Goal: Transaction & Acquisition: Book appointment/travel/reservation

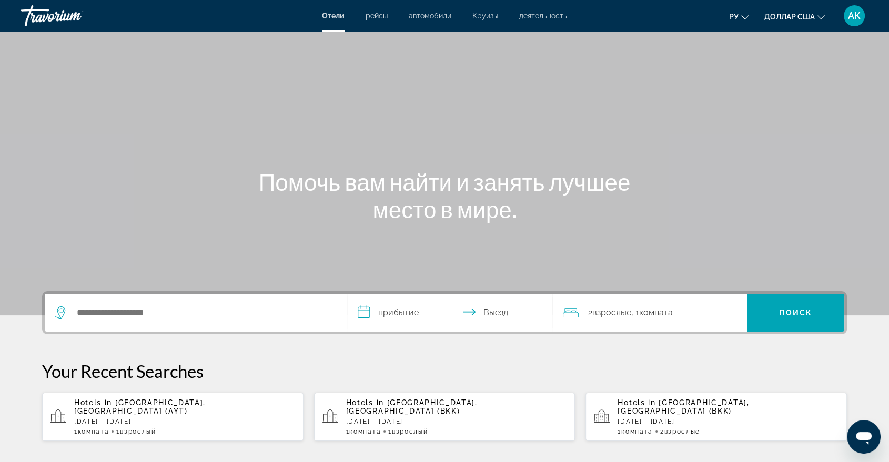
click at [373, 19] on font "рейсы" at bounding box center [376, 16] width 22 height 8
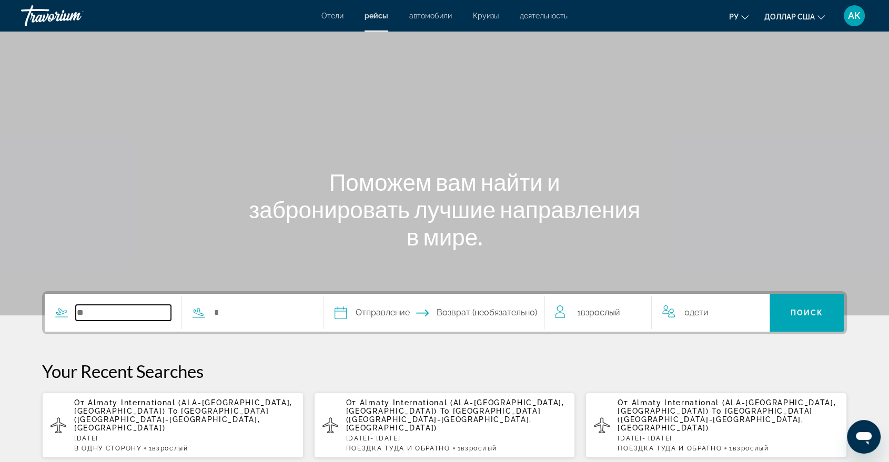
click at [80, 316] on input "Search widget" at bounding box center [123, 313] width 95 height 16
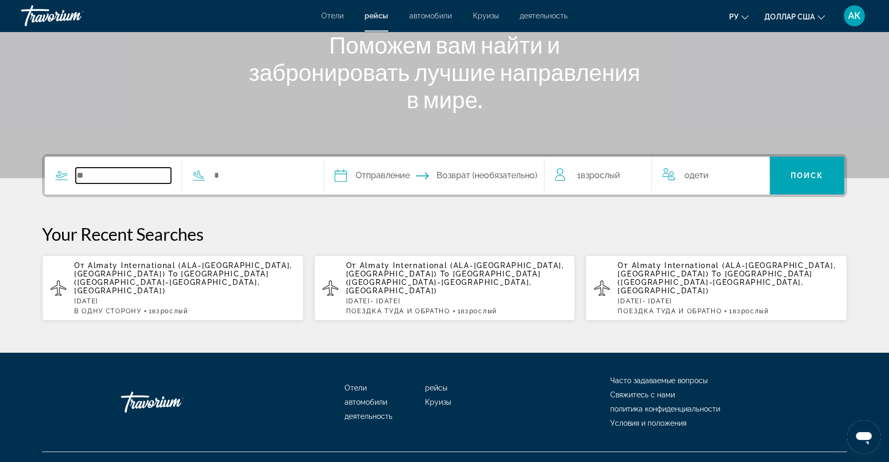
scroll to position [139, 0]
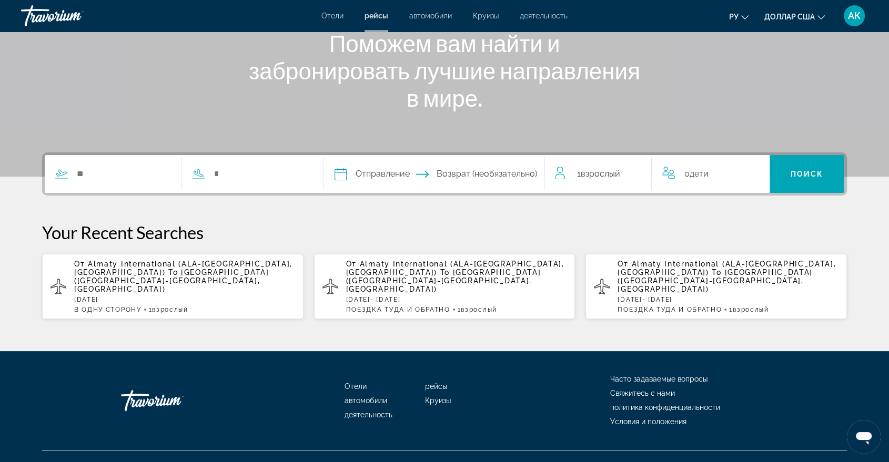
click at [172, 272] on span "Antalya Airport (AYT-Antalya, Turkey)" at bounding box center [171, 280] width 195 height 25
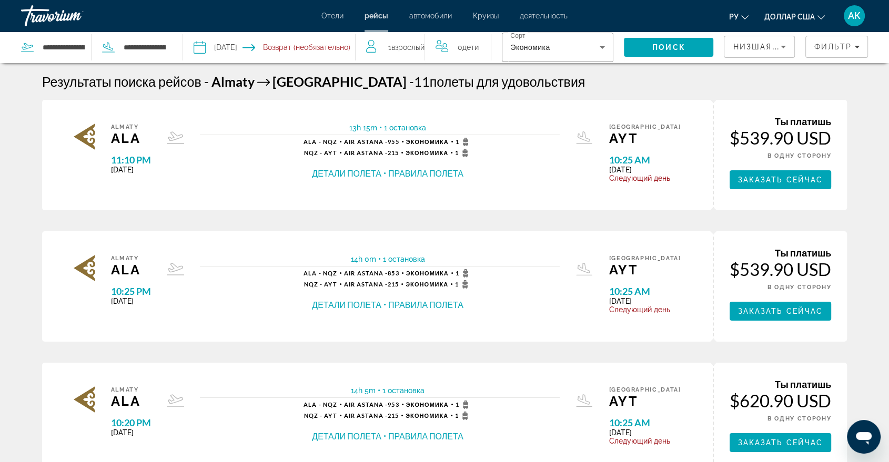
click at [194, 48] on input "Depart date: Oct 24, 2025" at bounding box center [233, 49] width 85 height 35
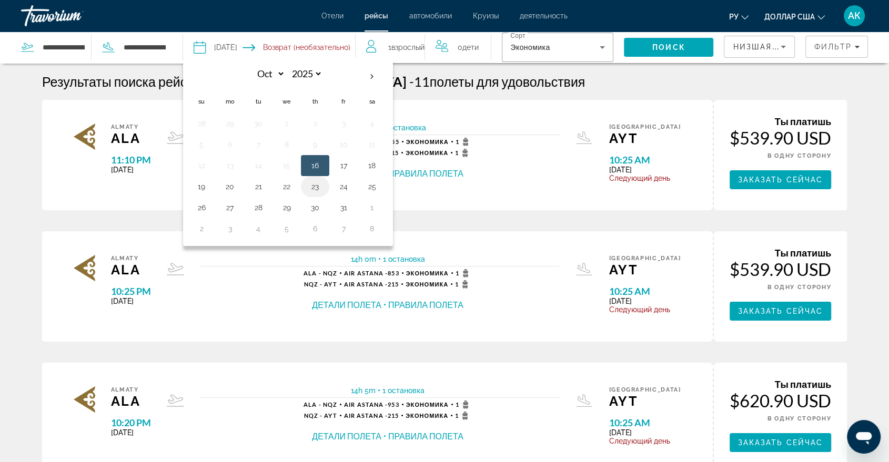
click at [314, 188] on button "23" at bounding box center [315, 186] width 17 height 15
type input "**********"
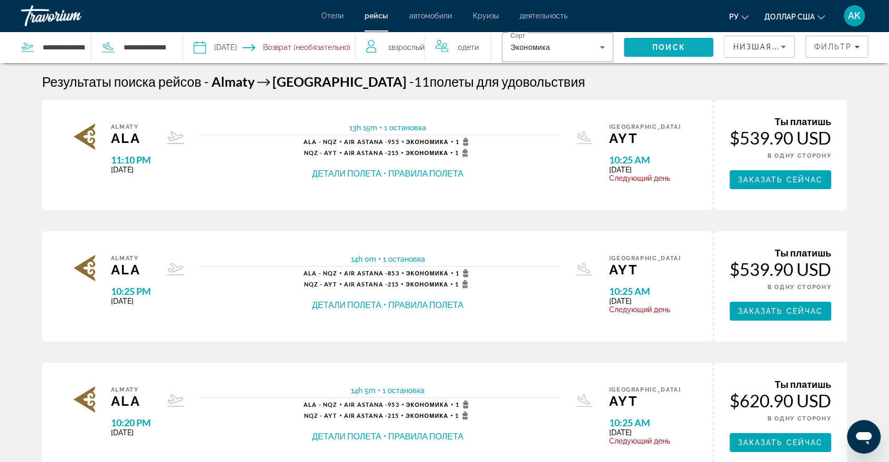
click at [667, 41] on span "Search" at bounding box center [668, 47] width 89 height 25
click at [354, 175] on button "Детали полета" at bounding box center [346, 174] width 69 height 12
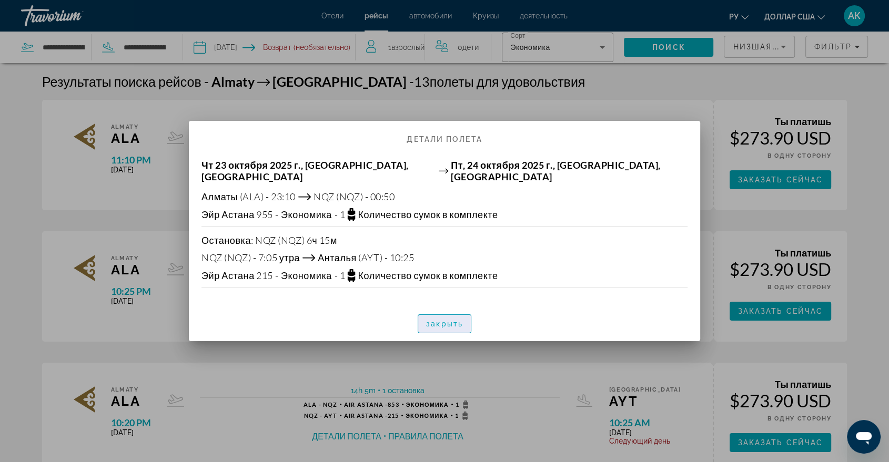
click at [442, 320] on font "закрыть" at bounding box center [444, 324] width 37 height 8
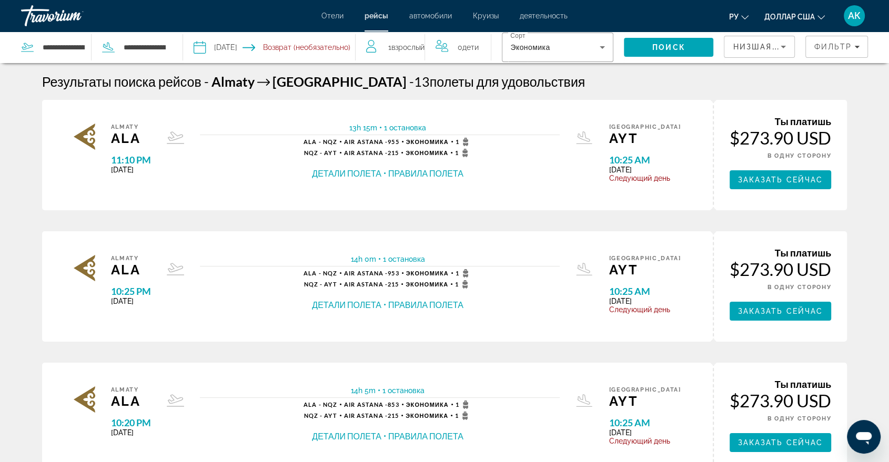
click at [441, 175] on button "Правила полета" at bounding box center [425, 174] width 75 height 12
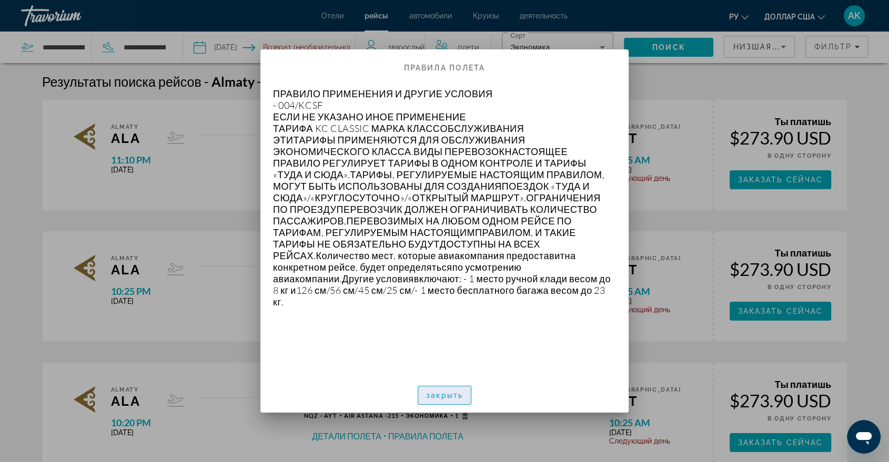
click at [430, 399] on font "закрыть" at bounding box center [444, 395] width 37 height 8
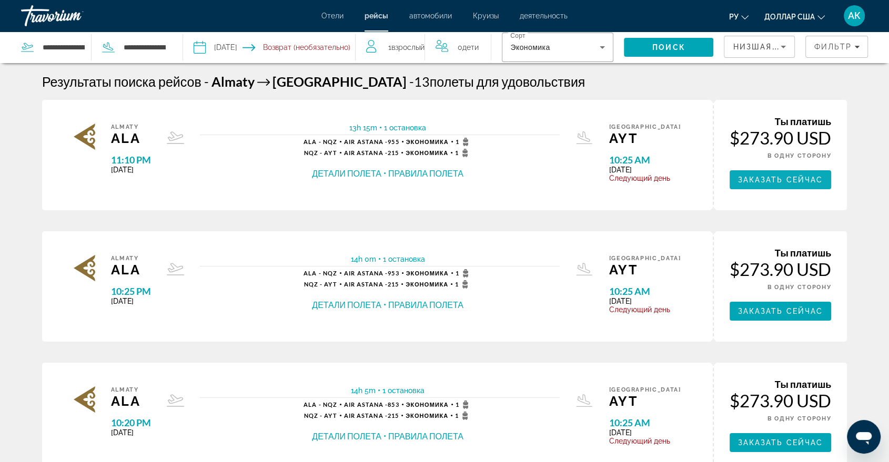
click at [747, 177] on span "Заказать сейчас" at bounding box center [780, 180] width 85 height 8
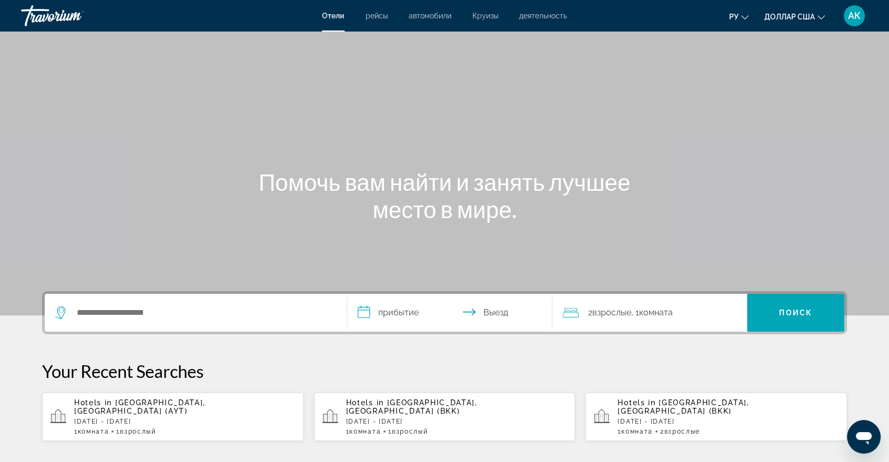
click at [383, 16] on font "рейсы" at bounding box center [376, 16] width 22 height 8
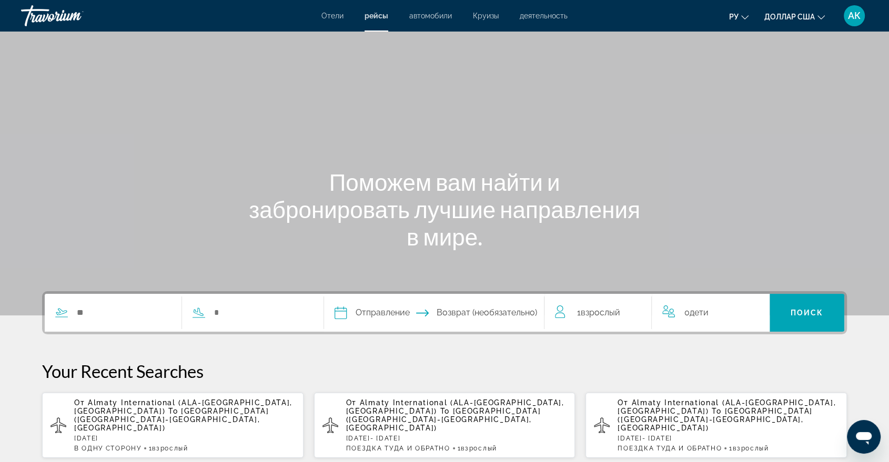
click at [236, 403] on span "Almaty International (ALA-Almaty, Kazakhstan)" at bounding box center [183, 407] width 218 height 17
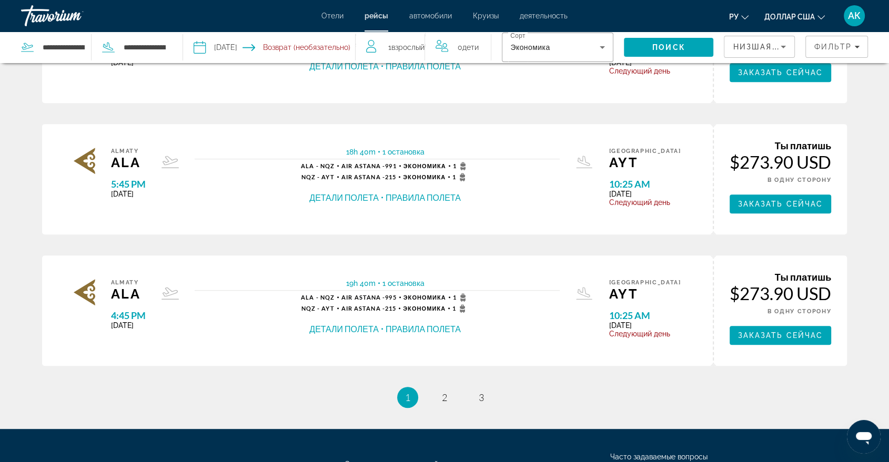
scroll to position [521, 0]
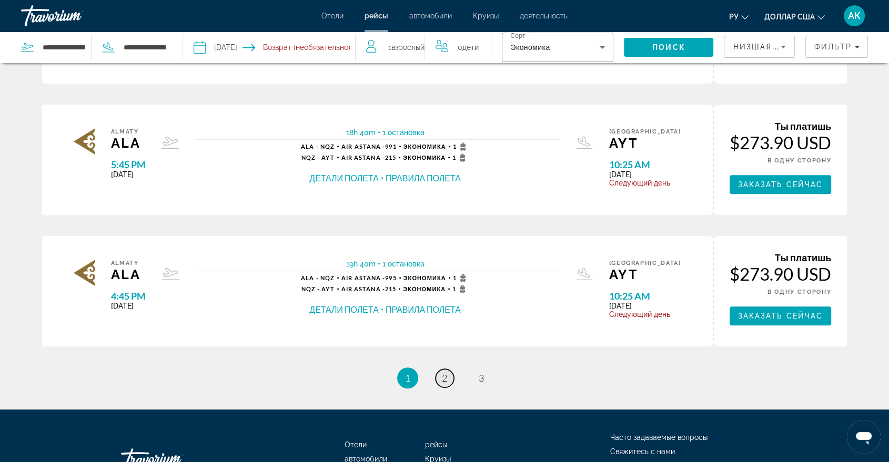
click at [444, 370] on link "page 2" at bounding box center [444, 378] width 18 height 18
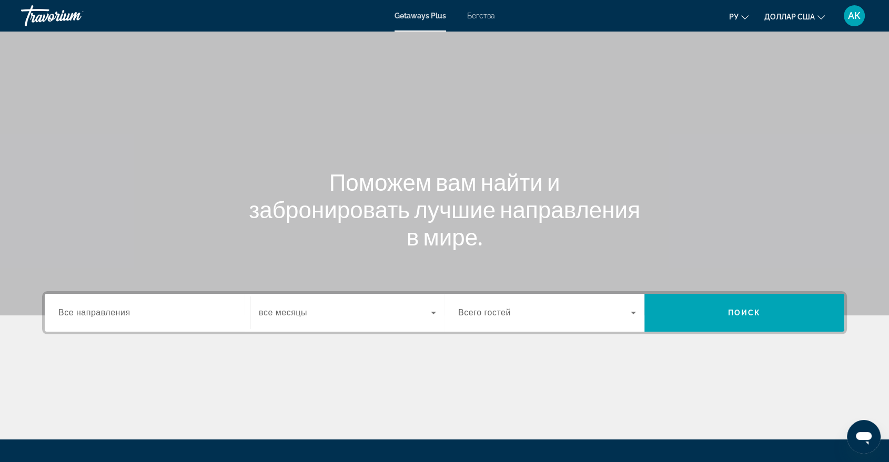
click at [85, 310] on span "Все направления" at bounding box center [94, 312] width 72 height 9
click at [85, 310] on input "Destination Все направления" at bounding box center [147, 313] width 178 height 13
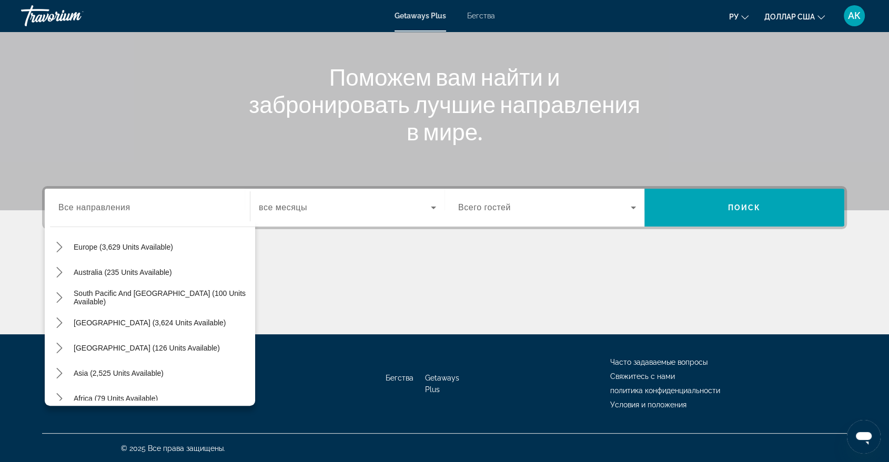
scroll to position [170, 0]
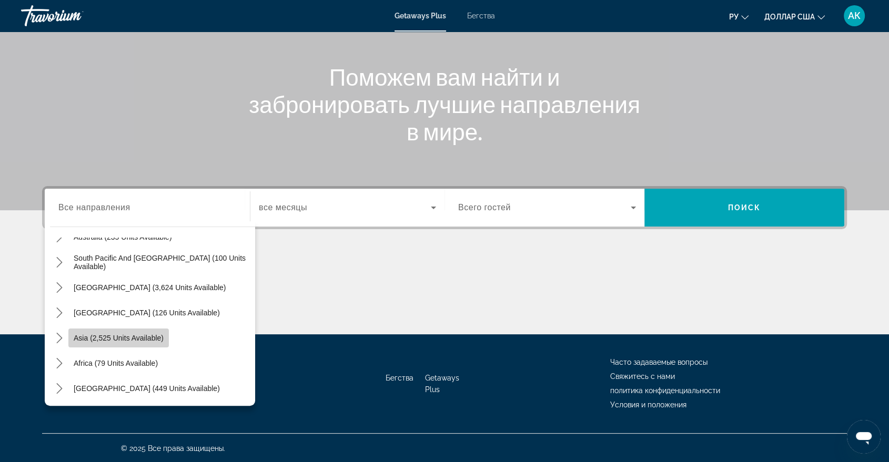
click at [141, 342] on span "Select destination: Asia (2,525 units available)" at bounding box center [118, 337] width 100 height 25
type input "**********"
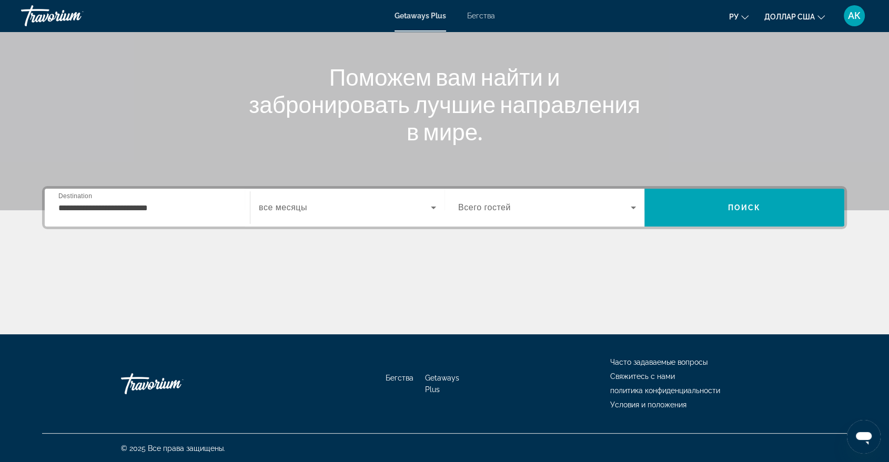
click at [272, 206] on span "все месяцы" at bounding box center [283, 207] width 48 height 9
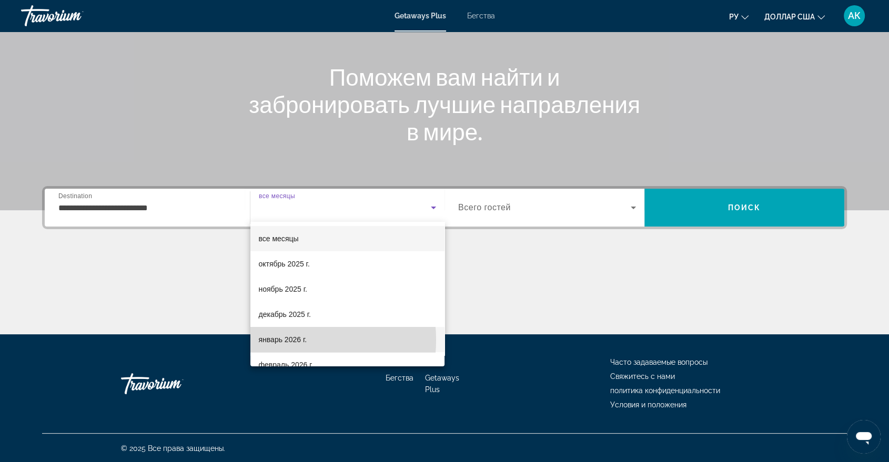
click at [281, 340] on font "январь 2026 г." at bounding box center [283, 339] width 48 height 8
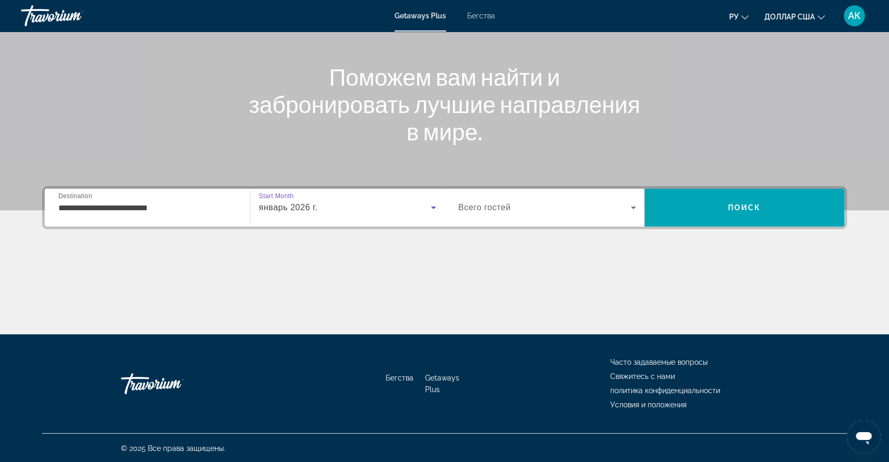
click at [500, 203] on span "Всего гостей" at bounding box center [484, 207] width 53 height 9
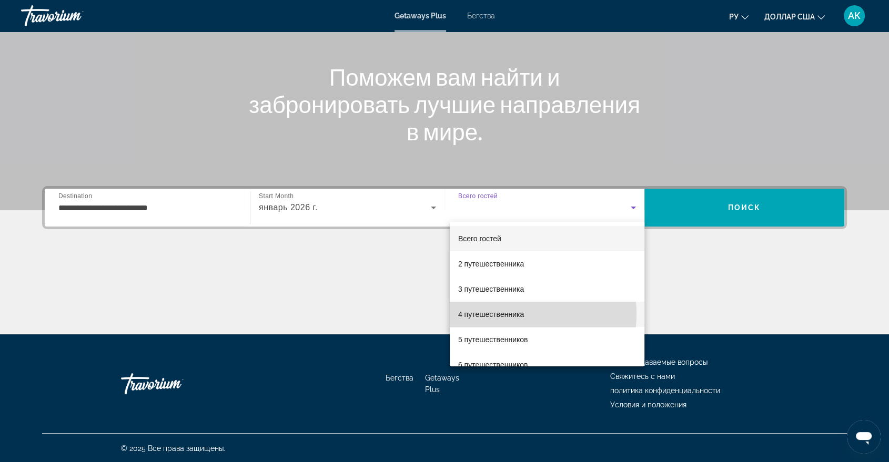
click at [518, 314] on font "4 путешественника" at bounding box center [491, 314] width 66 height 8
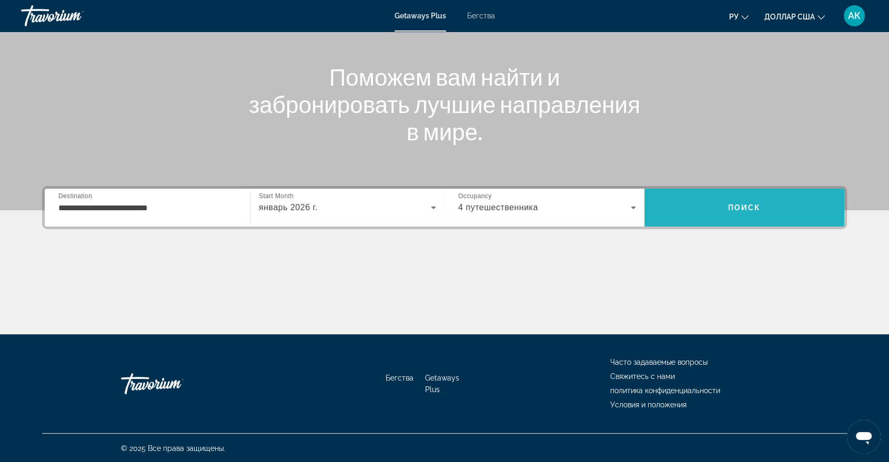
click at [715, 200] on span "Поиск" at bounding box center [744, 207] width 200 height 25
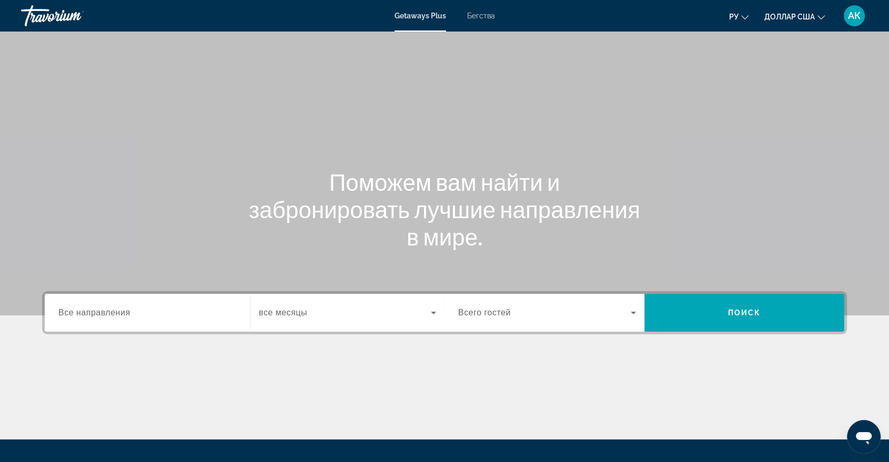
click at [89, 316] on span "Все направления" at bounding box center [94, 312] width 72 height 9
click at [89, 316] on input "Destination Все направления" at bounding box center [147, 313] width 178 height 13
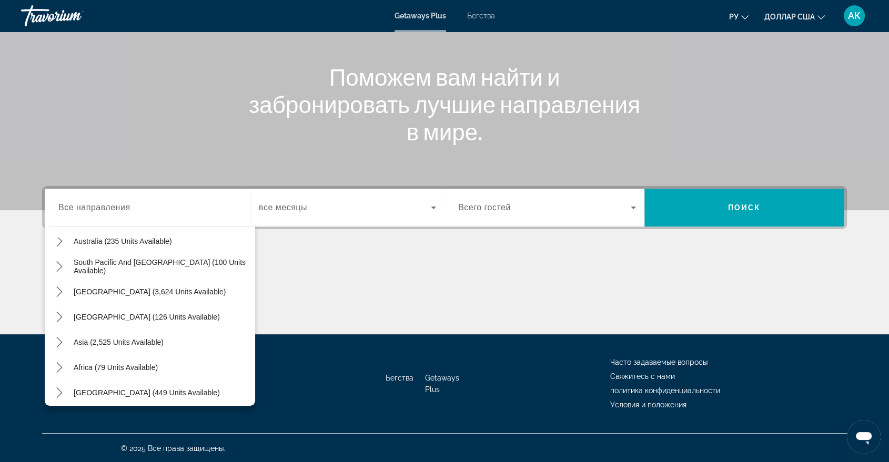
scroll to position [162, 0]
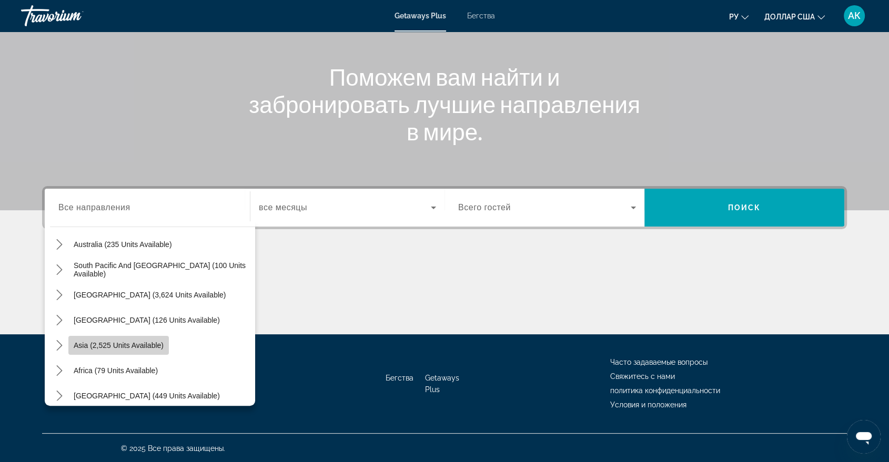
click at [141, 341] on span "Asia (2,525 units available)" at bounding box center [119, 345] width 90 height 8
type input "**********"
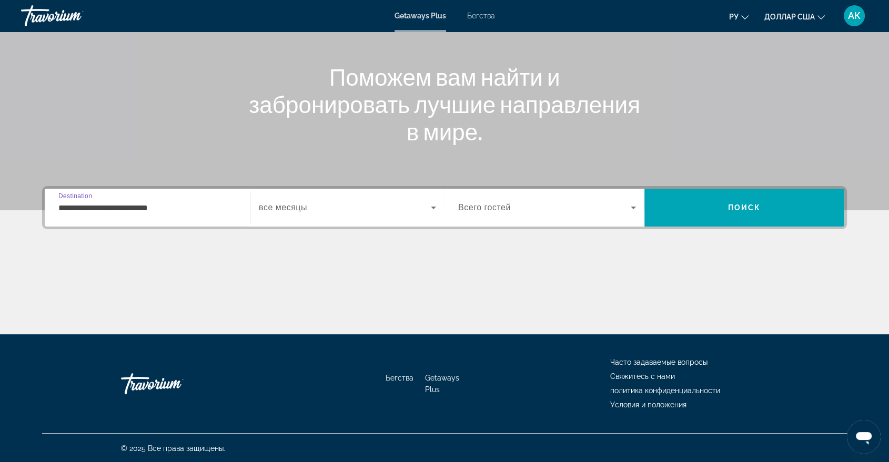
click at [276, 208] on span "все месяцы" at bounding box center [283, 207] width 48 height 9
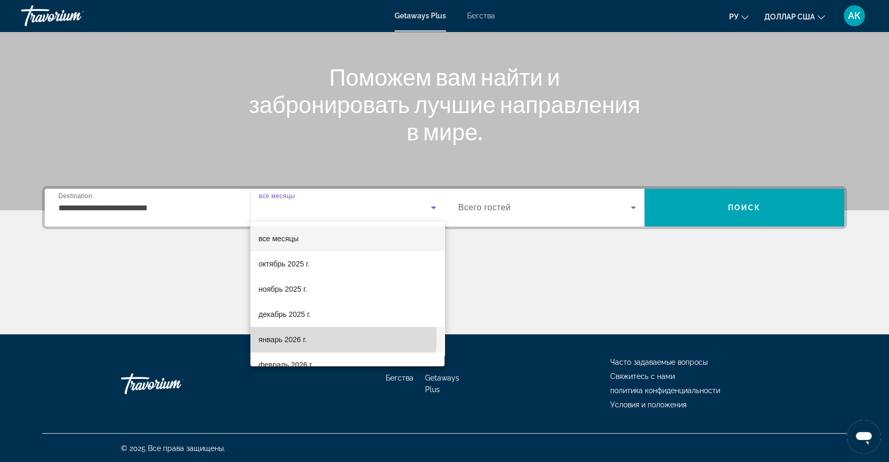
click at [308, 338] on mat-option "январь 2026 г." at bounding box center [347, 339] width 194 height 25
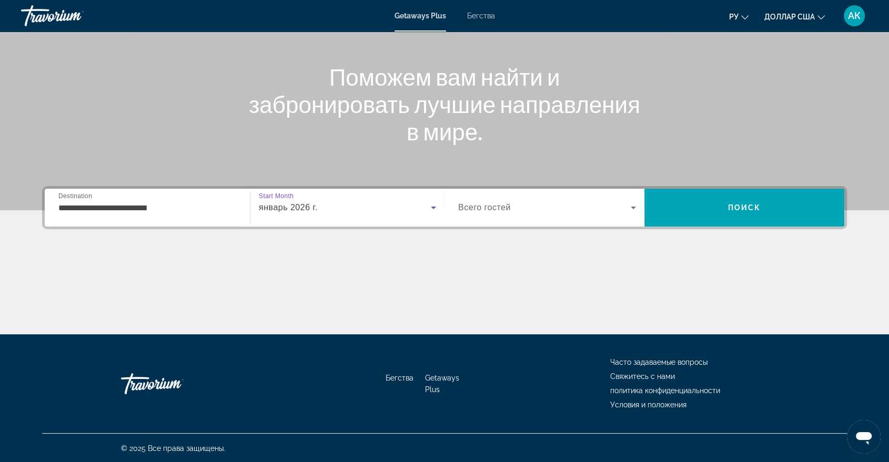
click at [486, 207] on span "Всего гостей" at bounding box center [484, 207] width 53 height 9
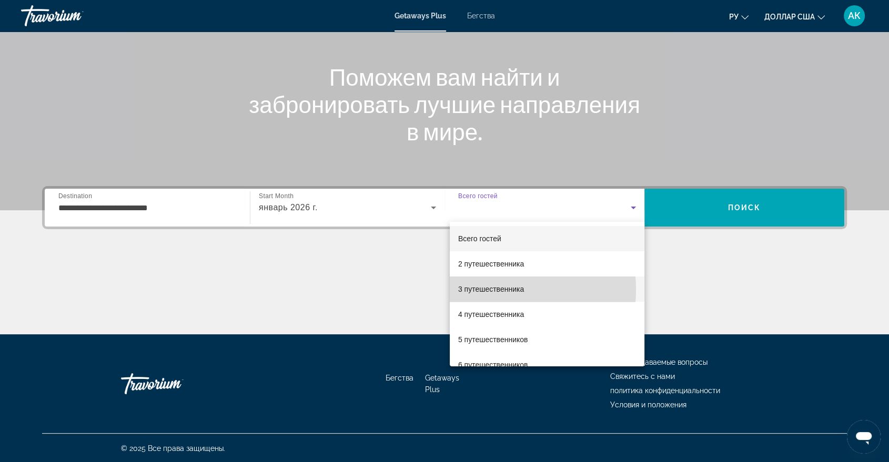
click at [476, 290] on font "3 путешественника" at bounding box center [491, 289] width 66 height 8
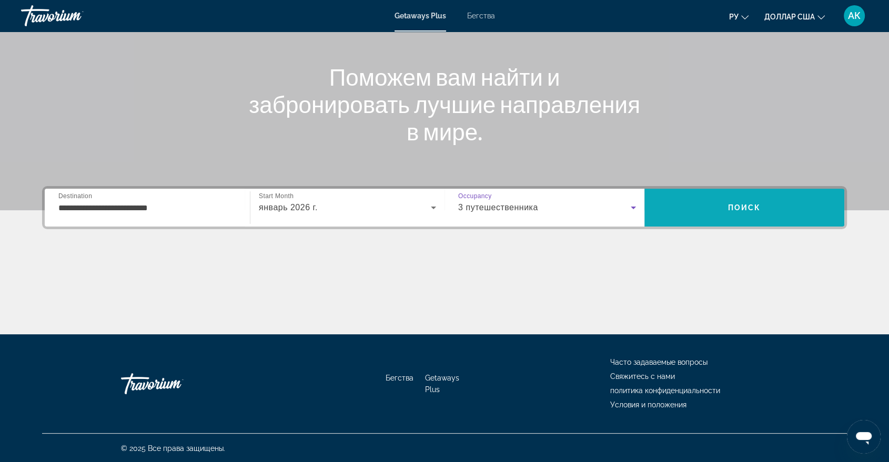
click at [729, 212] on span "Поиск" at bounding box center [744, 207] width 200 height 25
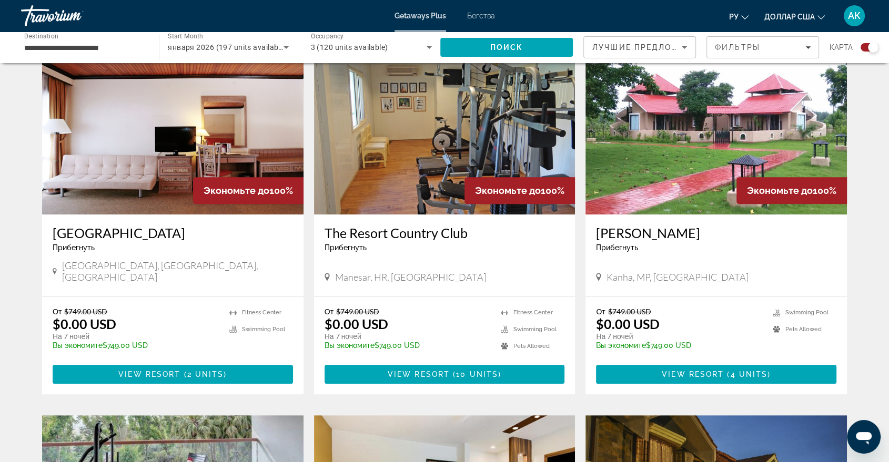
scroll to position [397, 0]
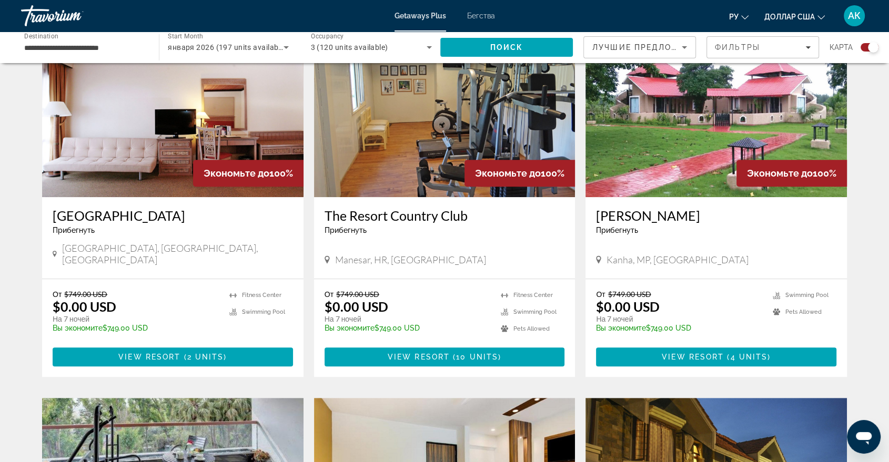
click at [168, 117] on img "Основное содержание" at bounding box center [172, 113] width 261 height 168
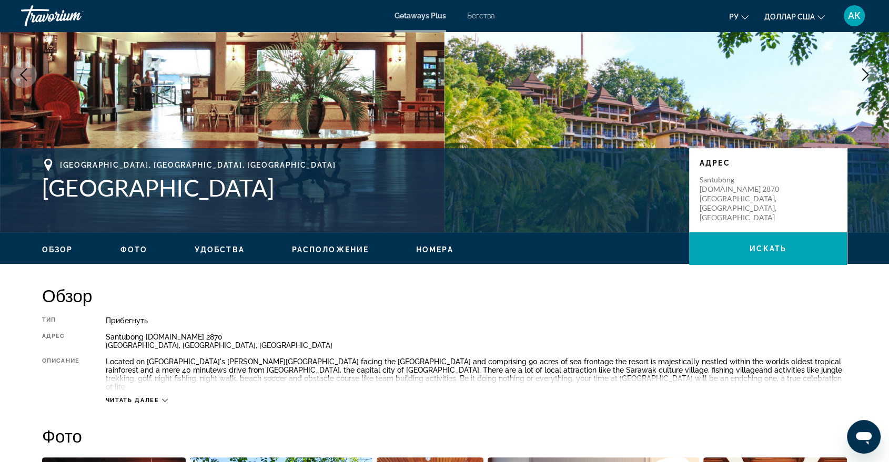
scroll to position [117, 0]
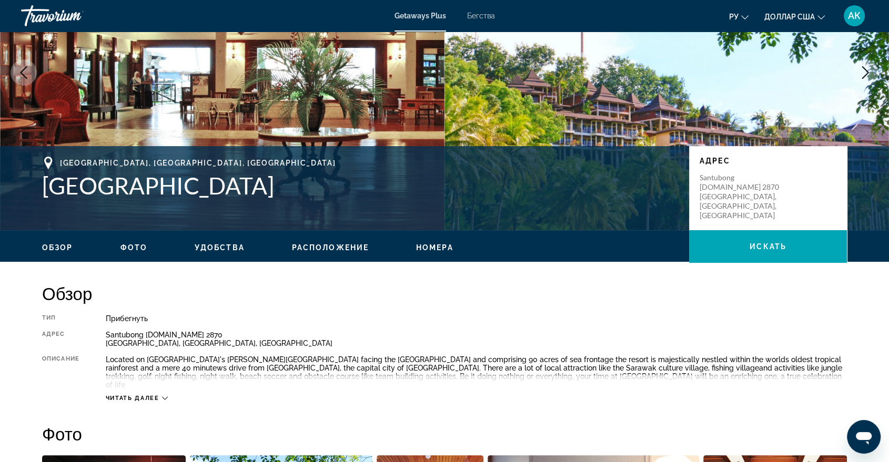
click at [143, 395] on span "Читать далее" at bounding box center [133, 398] width 54 height 7
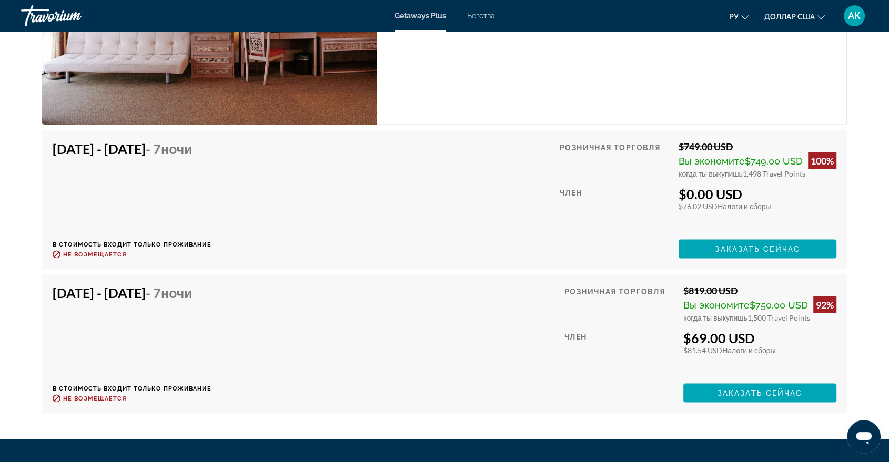
scroll to position [1963, 0]
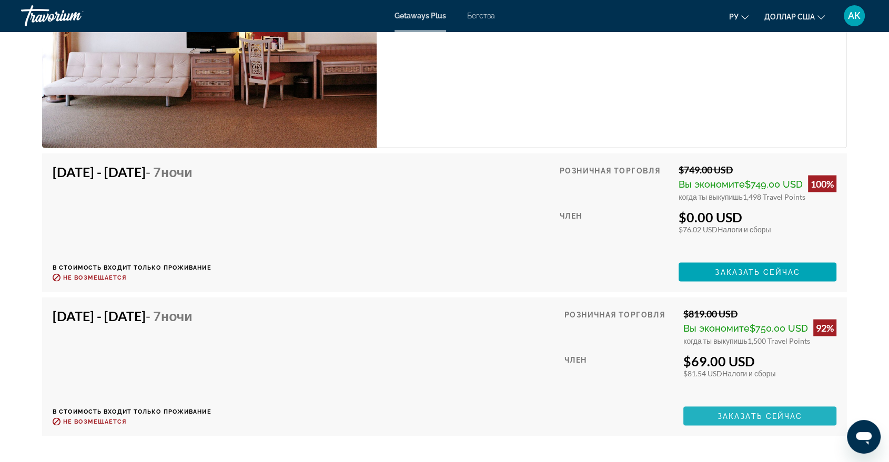
click at [714, 405] on span "Основное содержание" at bounding box center [759, 415] width 153 height 25
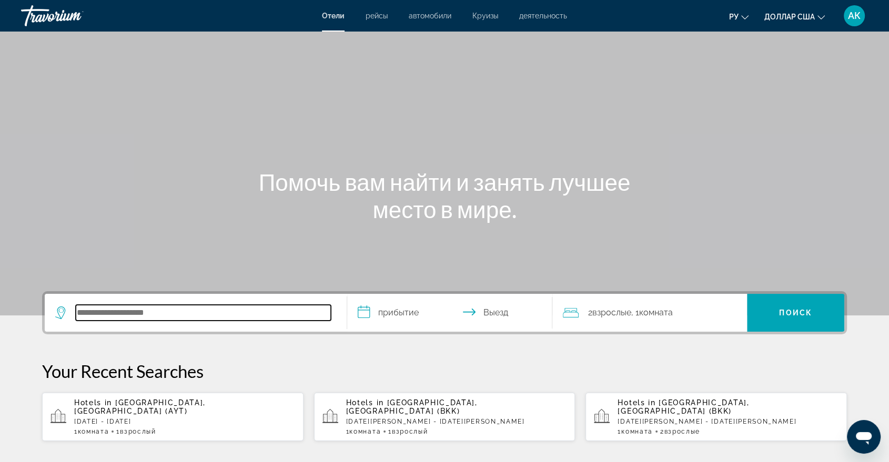
click at [89, 311] on input "Поиск отеля" at bounding box center [203, 313] width 255 height 16
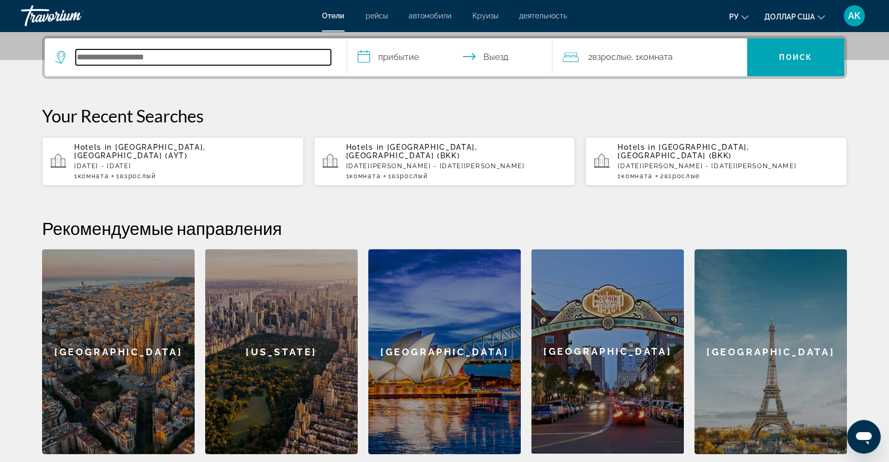
scroll to position [257, 0]
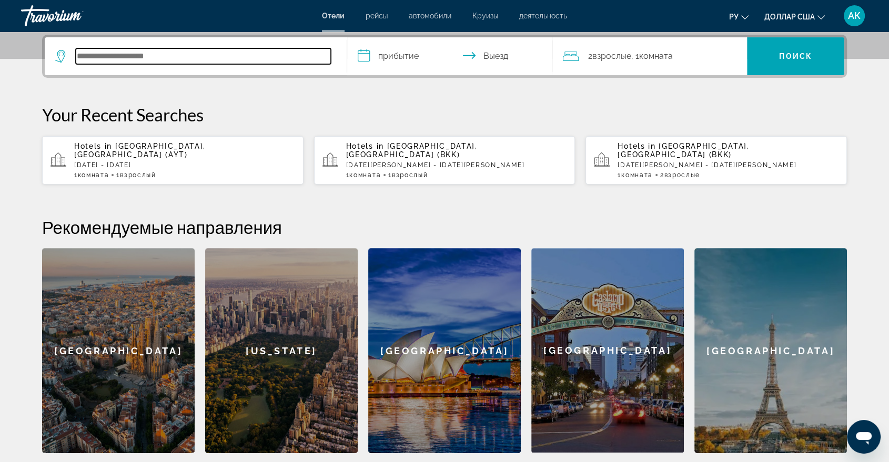
click at [100, 55] on input "Поиск отеля" at bounding box center [203, 56] width 255 height 16
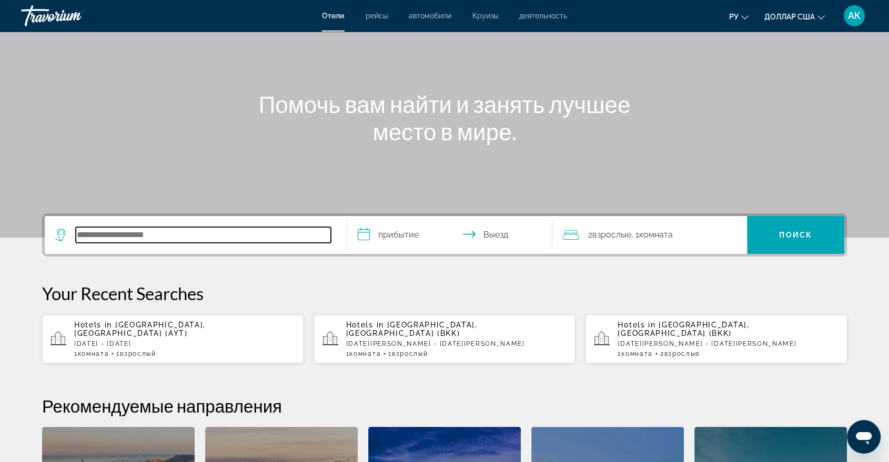
scroll to position [80, 0]
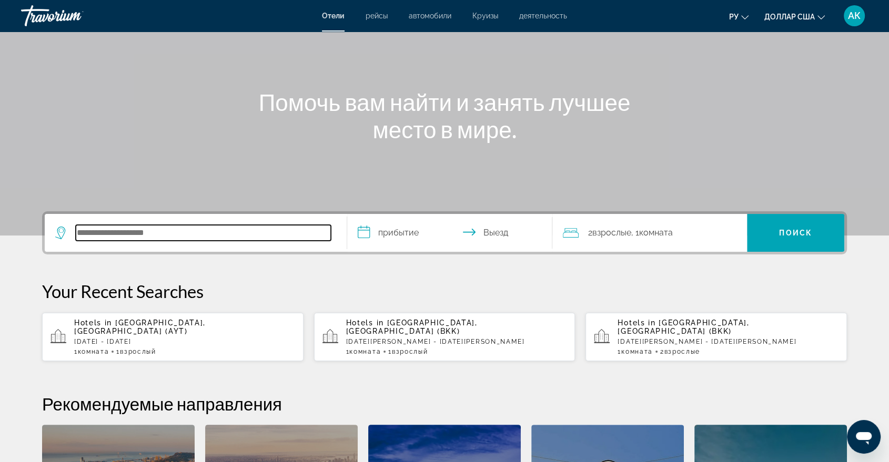
click at [103, 232] on input "Поиск отеля" at bounding box center [203, 233] width 255 height 16
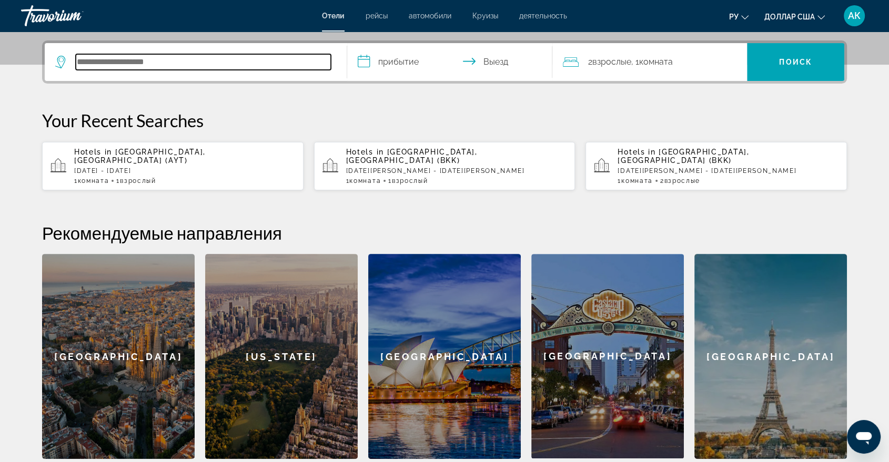
scroll to position [257, 0]
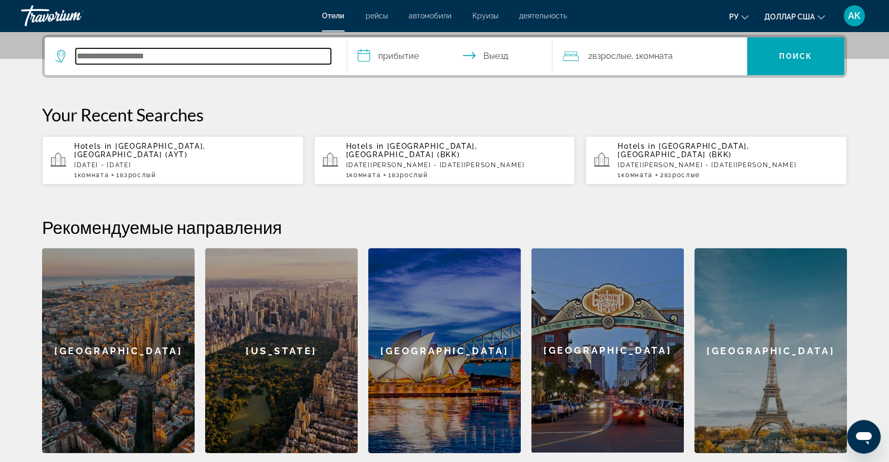
click at [91, 58] on input "Поиск отеля" at bounding box center [203, 56] width 255 height 16
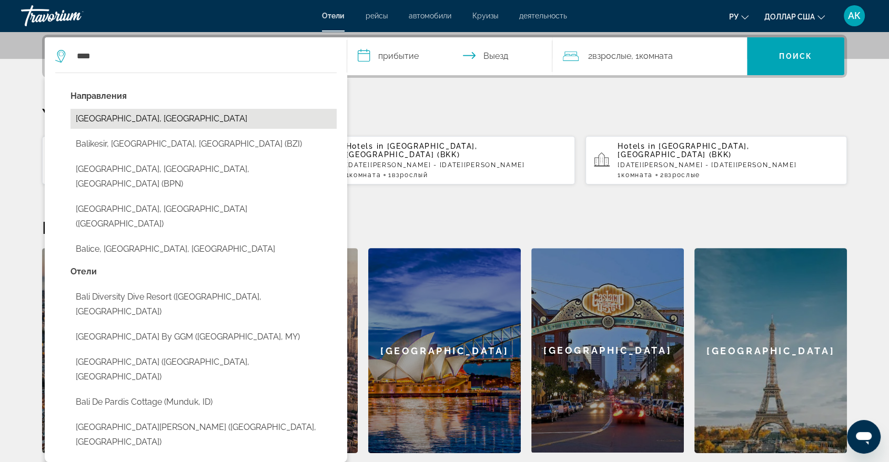
click at [124, 119] on button "[GEOGRAPHIC_DATA], [GEOGRAPHIC_DATA]" at bounding box center [203, 119] width 266 height 20
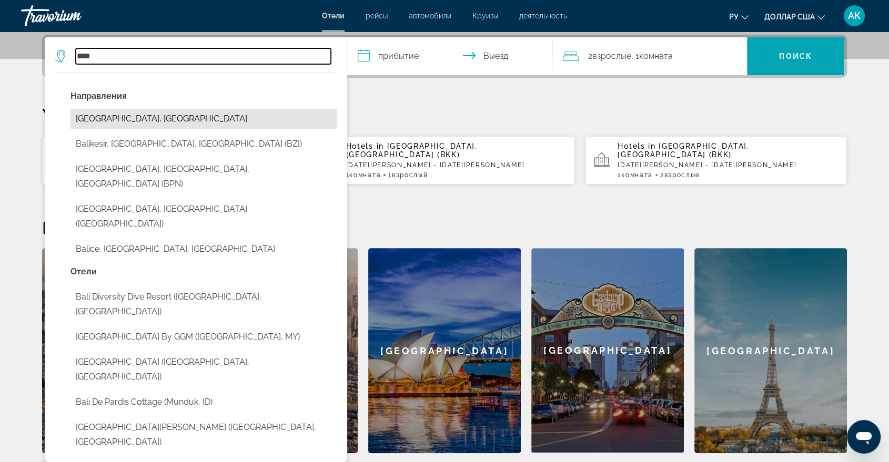
type input "**********"
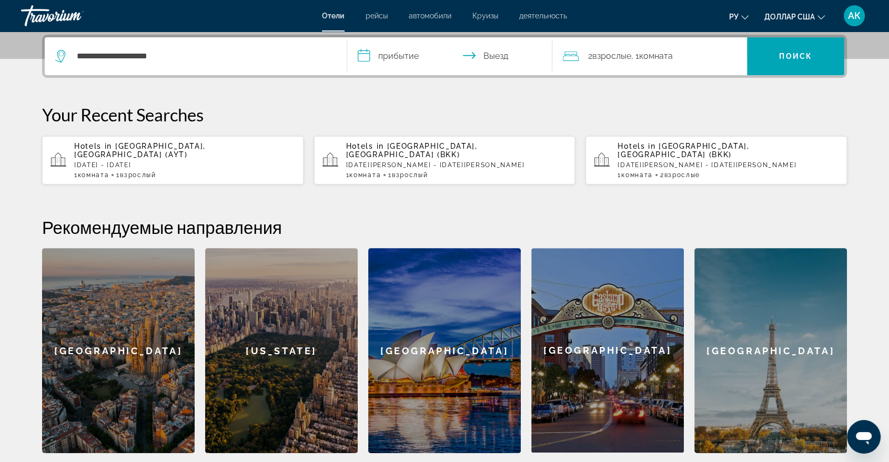
click at [366, 56] on input "**********" at bounding box center [451, 57] width 209 height 41
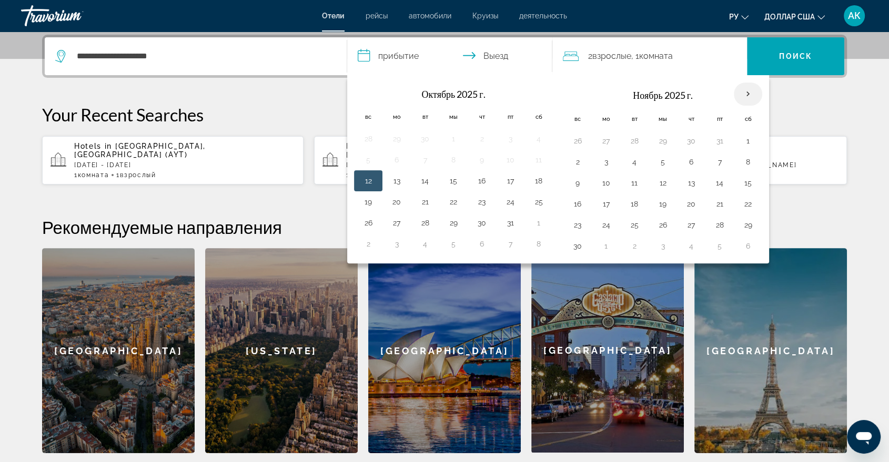
click at [749, 92] on th "В следующем месяце" at bounding box center [748, 94] width 28 height 23
click at [367, 58] on input "**********" at bounding box center [451, 57] width 209 height 41
click at [369, 204] on button "19" at bounding box center [368, 204] width 17 height 15
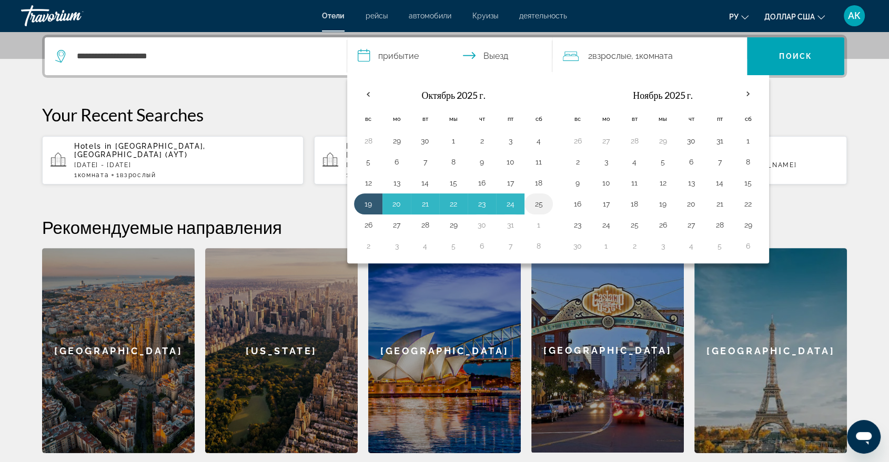
click at [539, 204] on button "25" at bounding box center [538, 204] width 17 height 15
type input "**********"
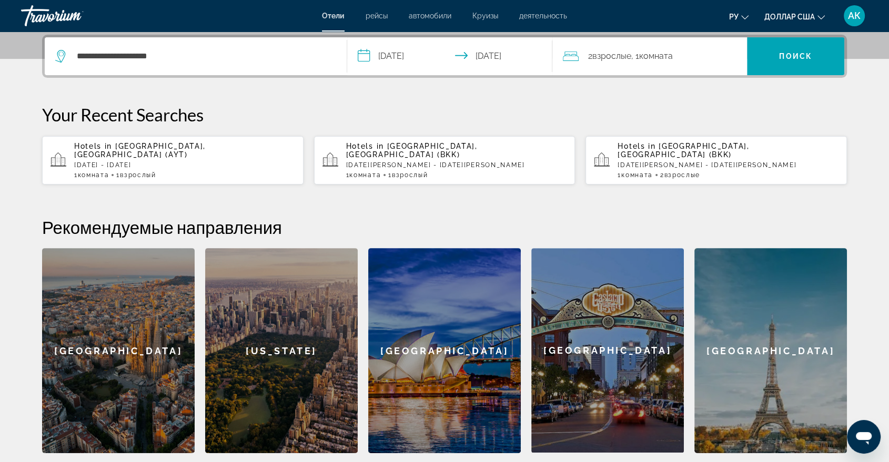
click at [364, 52] on input "**********" at bounding box center [451, 57] width 209 height 41
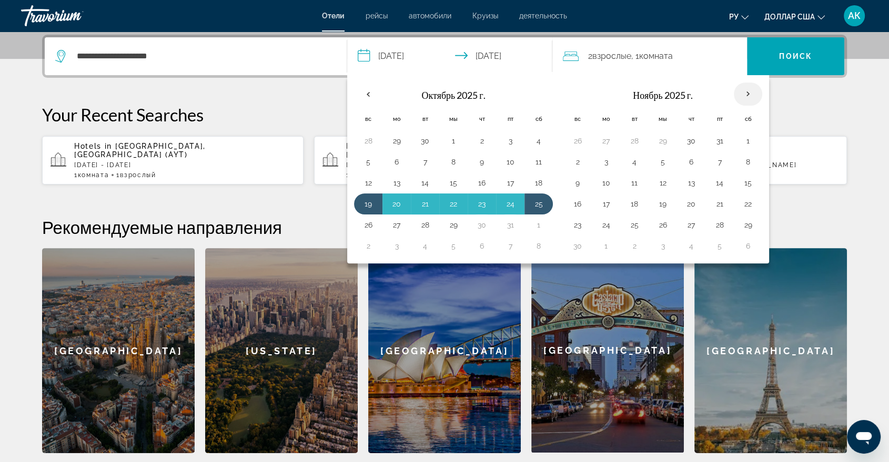
click at [747, 96] on th "В следующем месяце" at bounding box center [748, 94] width 28 height 23
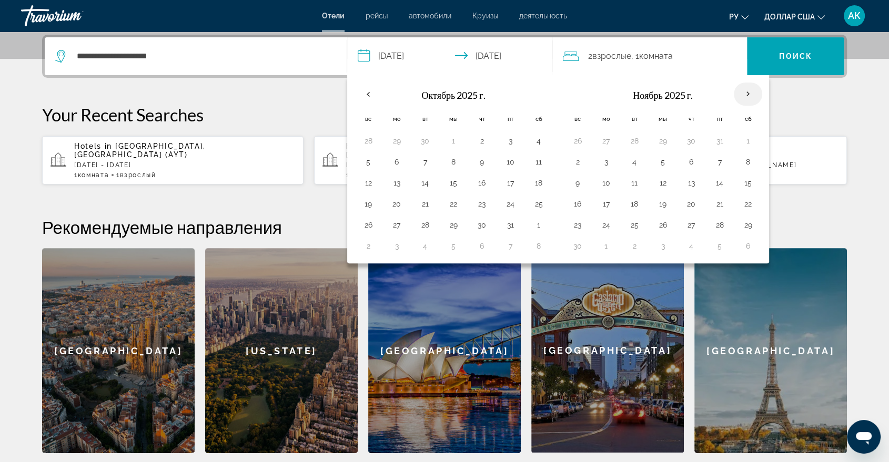
click at [747, 96] on th "В следующем месяце" at bounding box center [748, 94] width 28 height 23
click at [809, 58] on font "Поиск" at bounding box center [795, 56] width 33 height 8
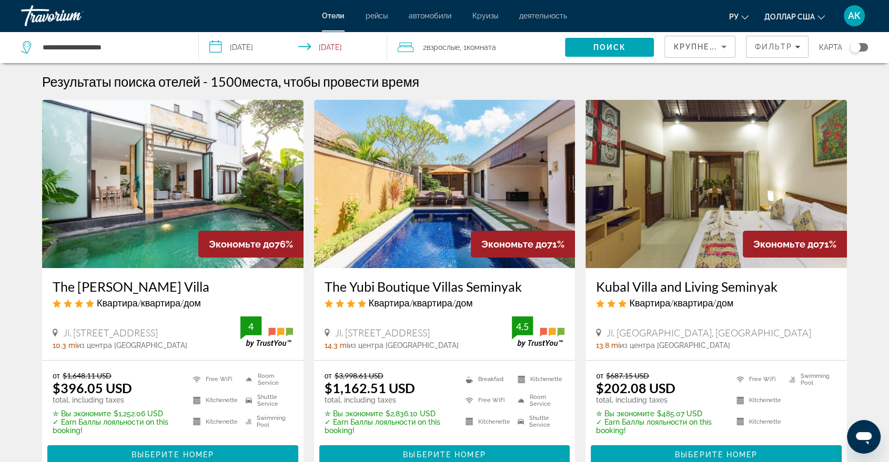
click at [224, 44] on input "**********" at bounding box center [295, 49] width 192 height 35
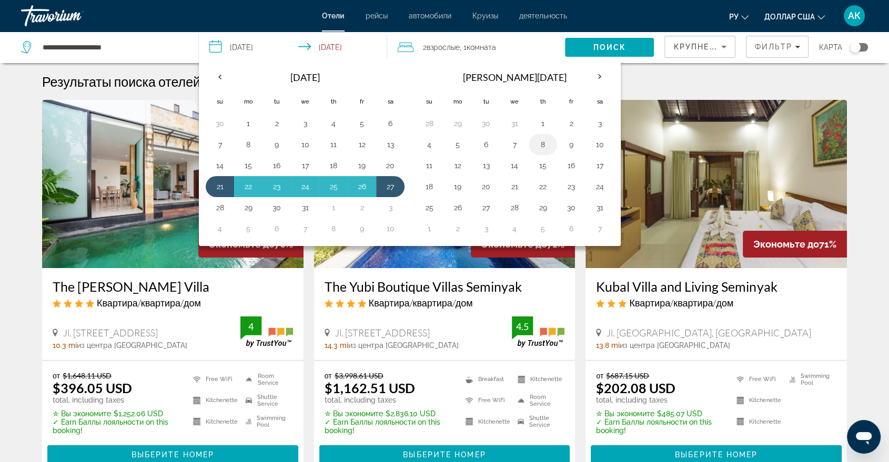
click at [537, 146] on button "8" at bounding box center [542, 144] width 17 height 15
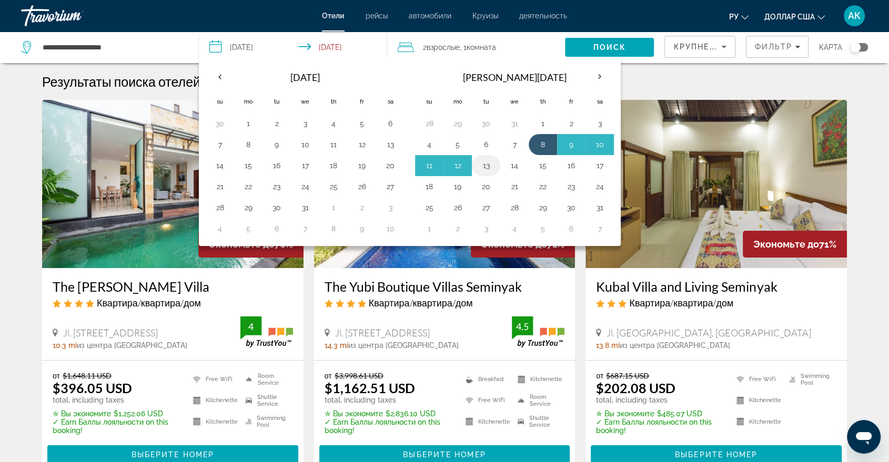
click at [489, 166] on button "13" at bounding box center [485, 165] width 17 height 15
type input "**********"
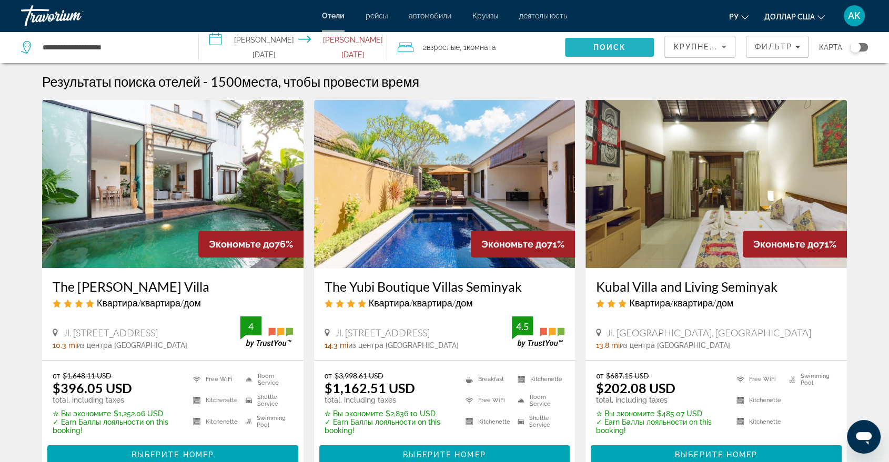
click at [598, 51] on span "Поиск" at bounding box center [609, 47] width 33 height 8
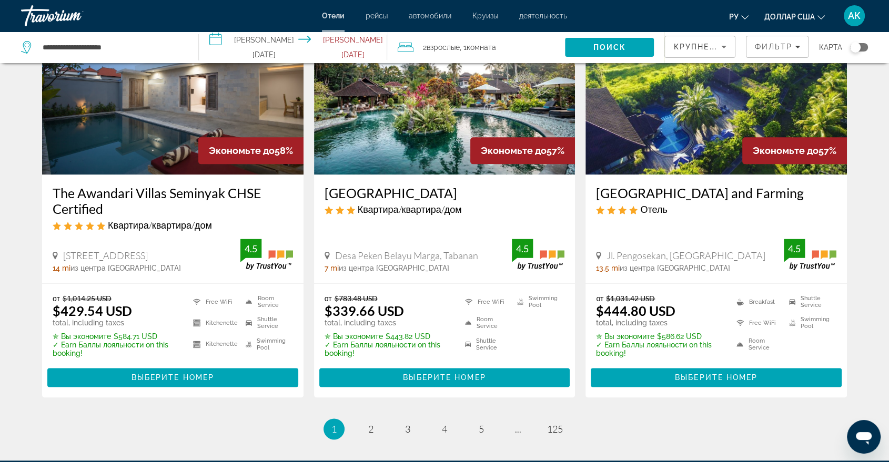
scroll to position [1316, 0]
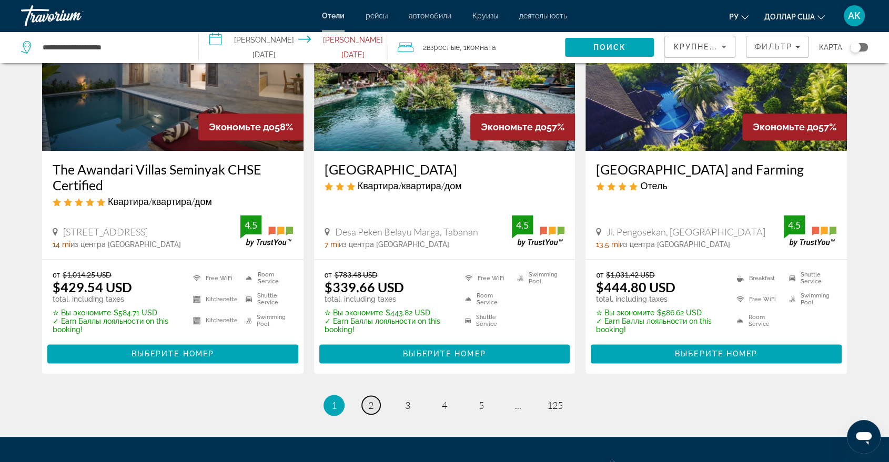
click at [369, 400] on span "2" at bounding box center [370, 406] width 5 height 12
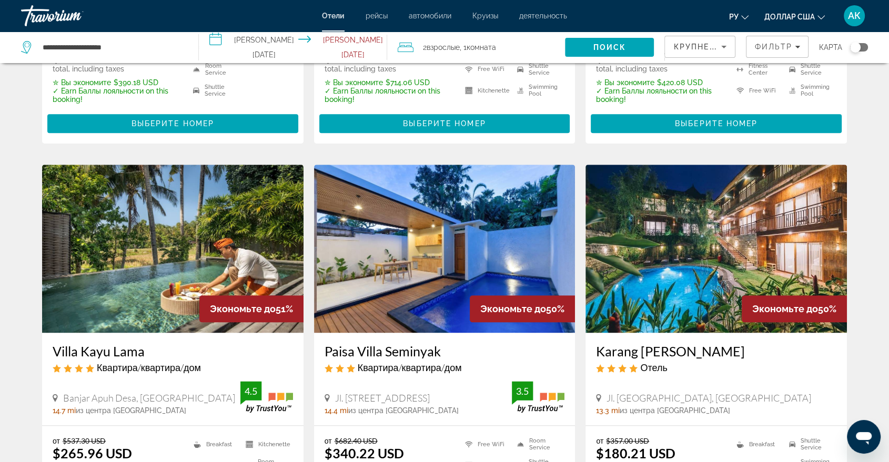
scroll to position [1192, 0]
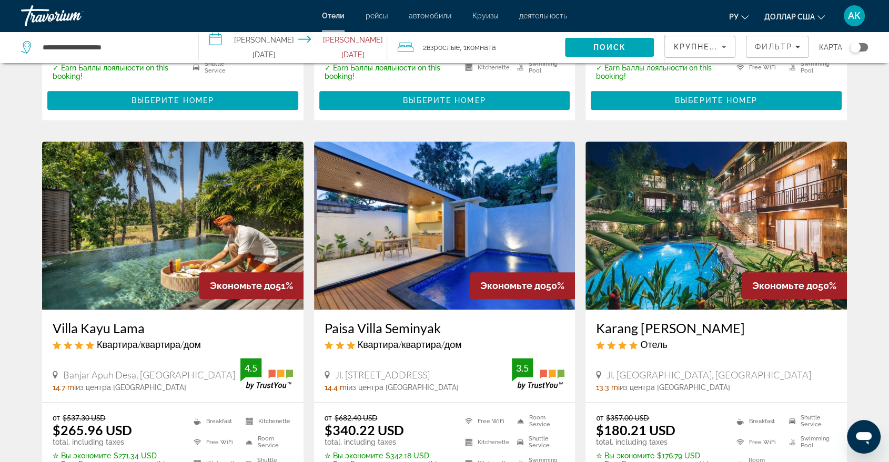
click at [182, 199] on img "Основное содержание" at bounding box center [172, 225] width 261 height 168
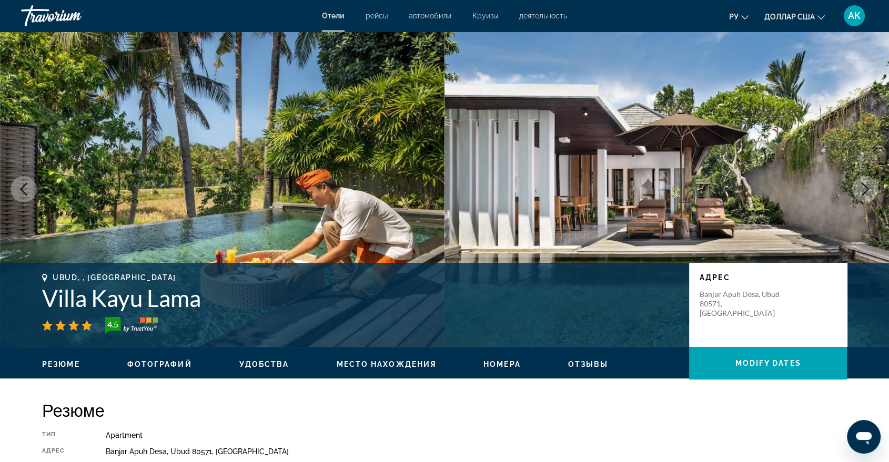
click at [176, 359] on ul "Резюме Фотографий Удобства Место нахождения Номера Отзывы Modify Dates" at bounding box center [444, 364] width 805 height 12
